Goal: Use online tool/utility: Use online tool/utility

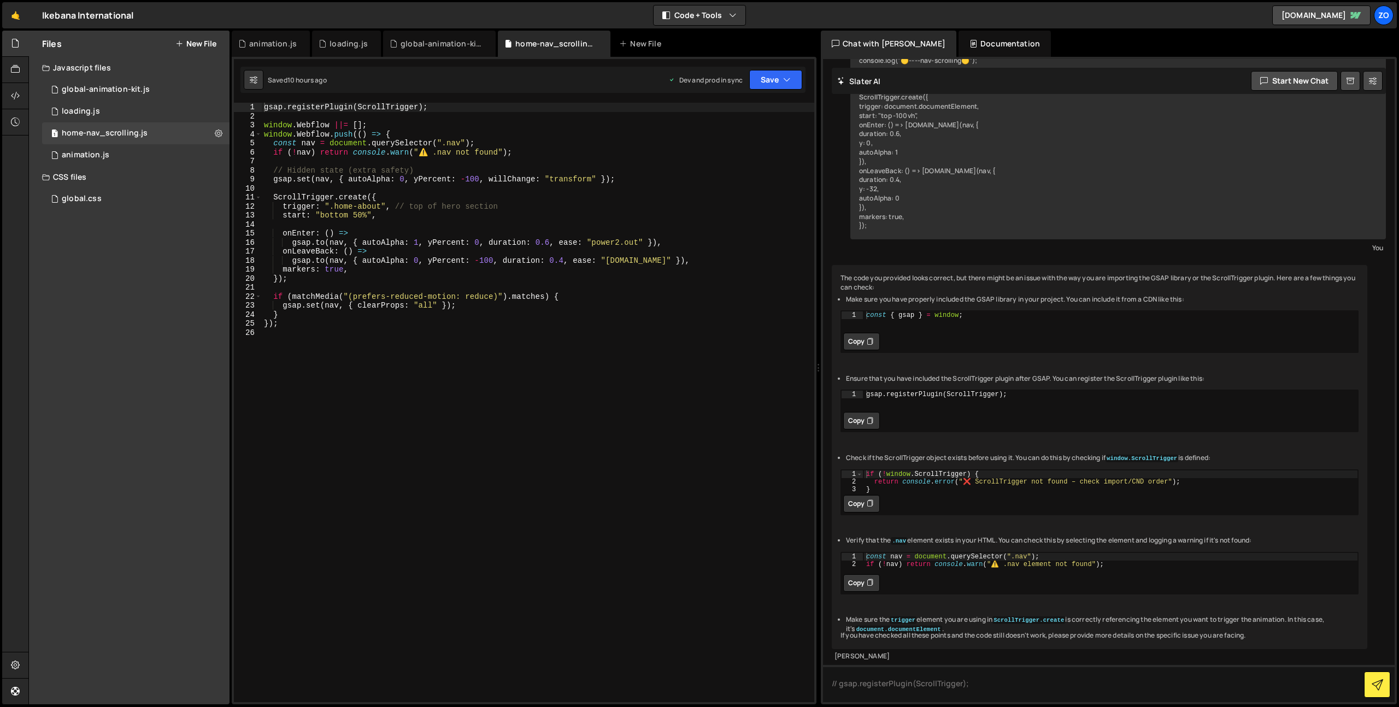
scroll to position [184, 0]
drag, startPoint x: 507, startPoint y: 386, endPoint x: 489, endPoint y: 374, distance: 22.4
click at [507, 386] on div "gsap . registerPlugin ( ScrollTrigger ) ; window . Webflow ||= [ ] ; window . W…" at bounding box center [538, 412] width 553 height 618
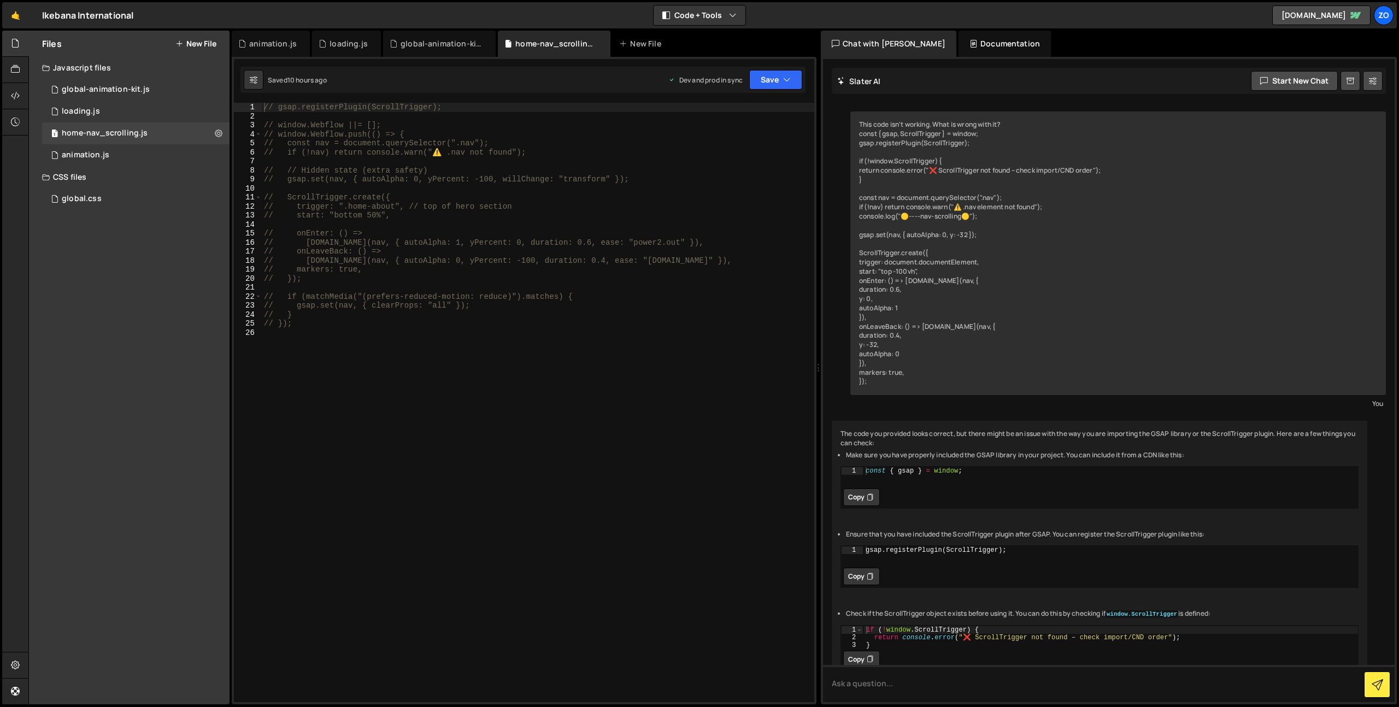
scroll to position [184, 0]
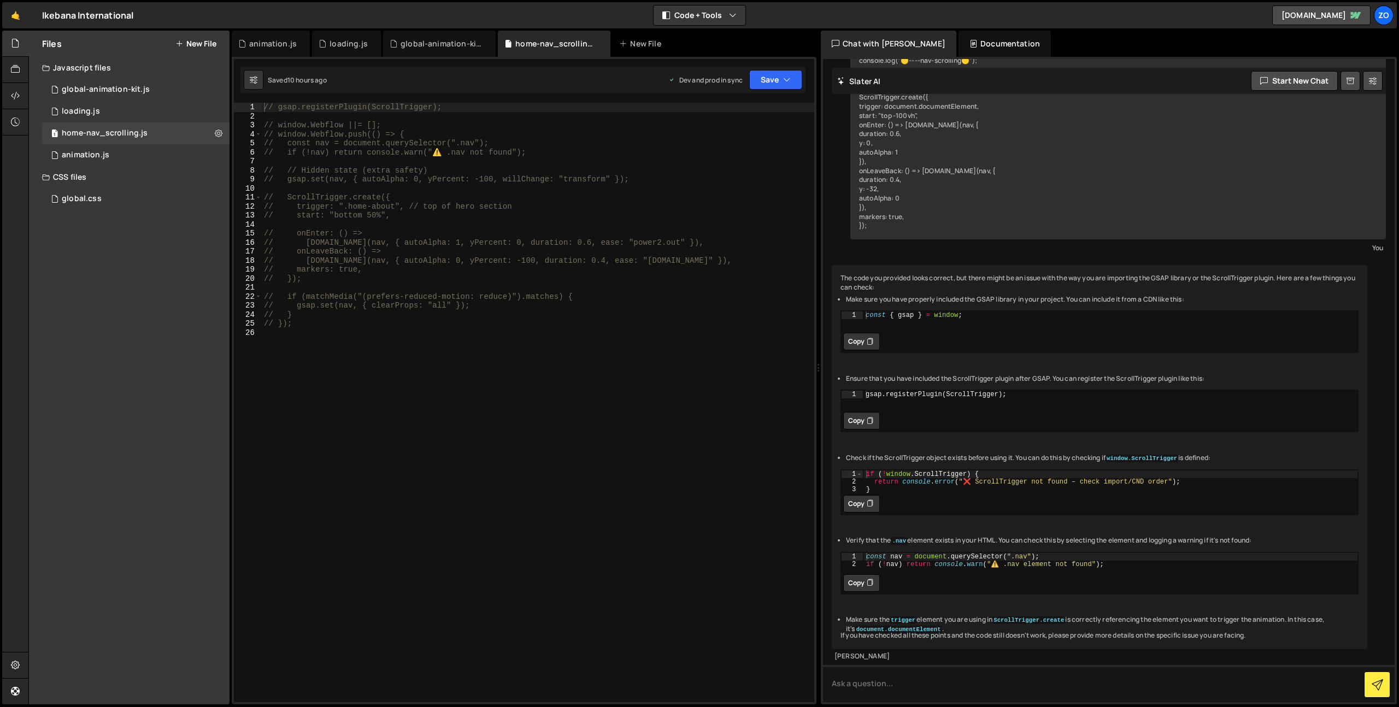
drag, startPoint x: 342, startPoint y: 377, endPoint x: 335, endPoint y: 367, distance: 12.3
click at [341, 377] on div "// gsap.registerPlugin(ScrollTrigger); // window.Webflow ||= []; // window.Webf…" at bounding box center [538, 412] width 553 height 618
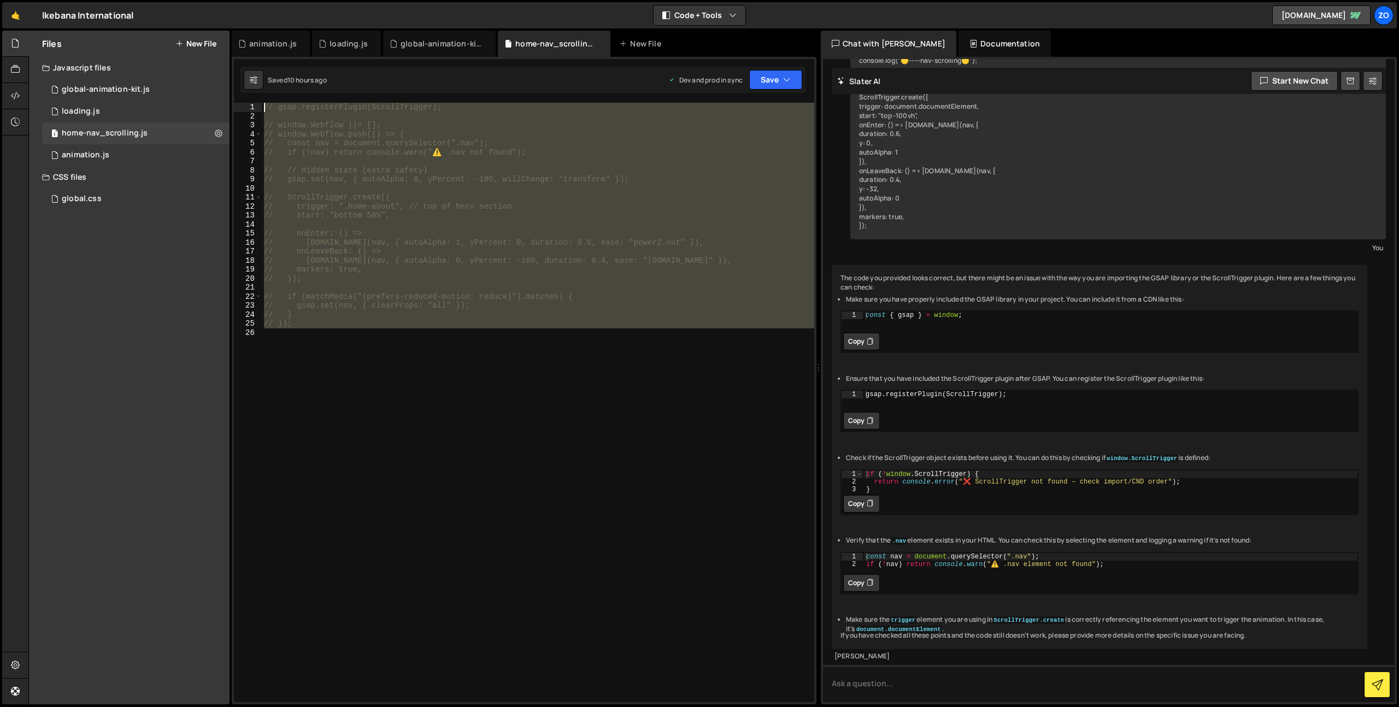
drag, startPoint x: 306, startPoint y: 342, endPoint x: 239, endPoint y: 108, distance: 243.2
click at [239, 108] on div "1 2 3 4 5 6 7 8 9 10 11 12 13 14 15 16 17 18 19 20 21 22 23 24 25 26 // gsap.re…" at bounding box center [524, 403] width 580 height 600
type textarea "gsap.registerPlugin(ScrollTrigger);"
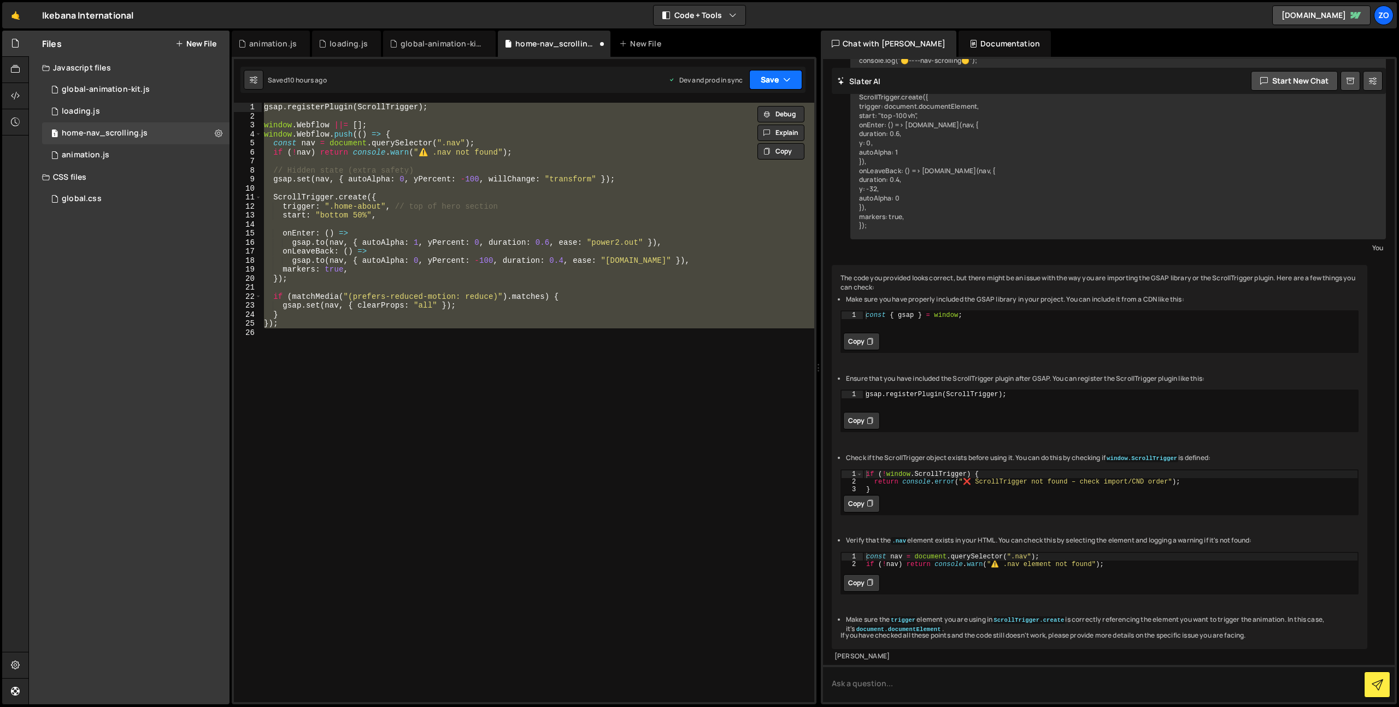
click at [784, 75] on icon "button" at bounding box center [787, 79] width 8 height 11
click at [780, 143] on icon at bounding box center [777, 148] width 8 height 11
